Goal: Transaction & Acquisition: Subscribe to service/newsletter

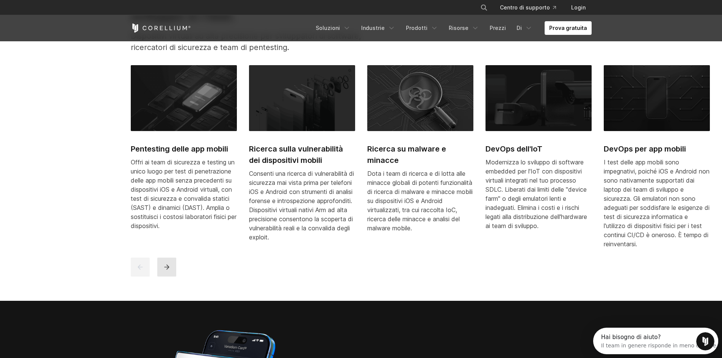
click at [167, 271] on button "Prossimo" at bounding box center [166, 267] width 19 height 19
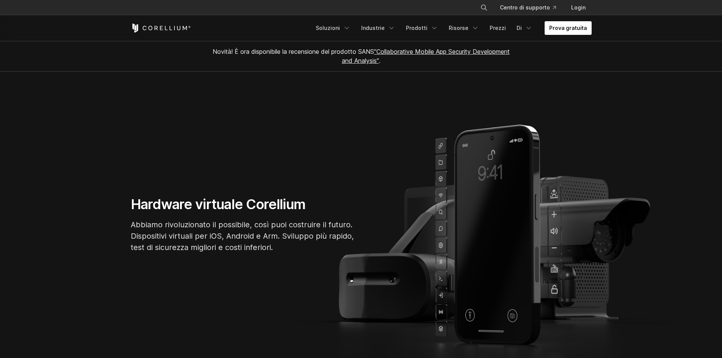
click at [550, 33] on link "Prova gratuita" at bounding box center [568, 28] width 47 height 14
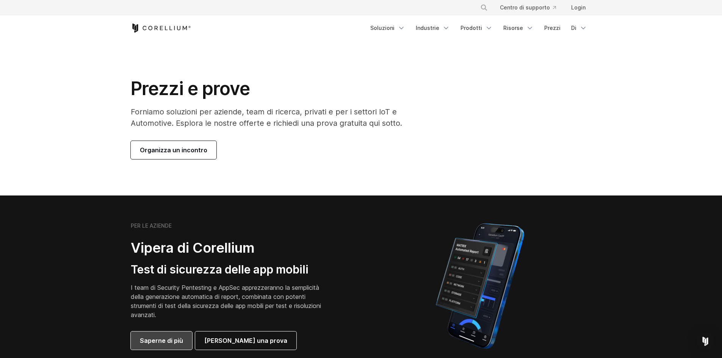
click at [167, 345] on font "Saperne di più" at bounding box center [161, 340] width 43 height 9
